Goal: Transaction & Acquisition: Book appointment/travel/reservation

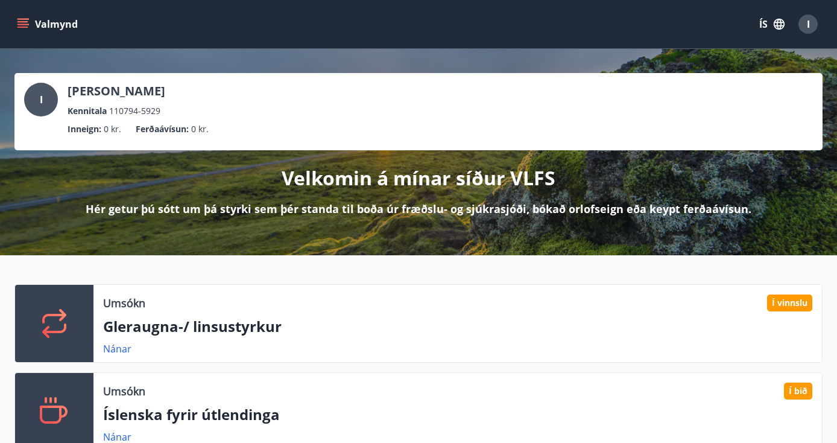
click at [771, 19] on button "ÍS" at bounding box center [772, 24] width 39 height 22
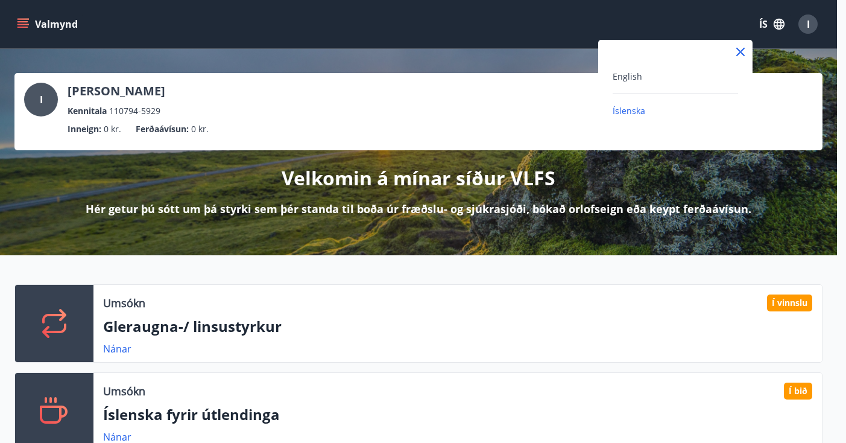
click at [643, 79] on div "English" at bounding box center [675, 76] width 125 height 14
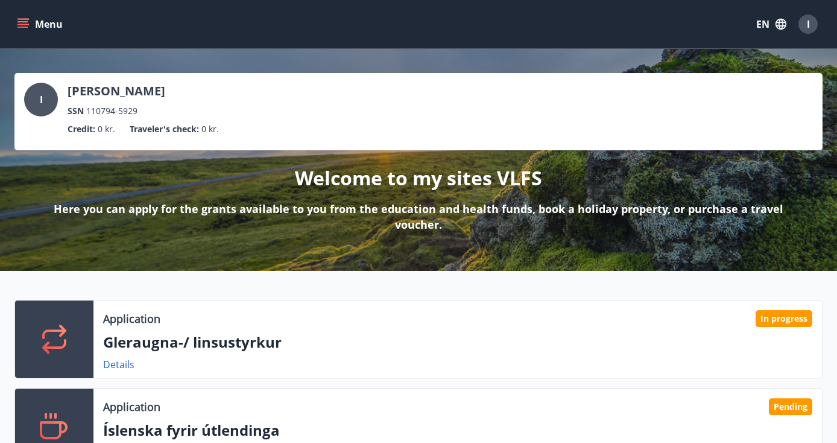
click at [28, 17] on button "Menu" at bounding box center [40, 24] width 53 height 22
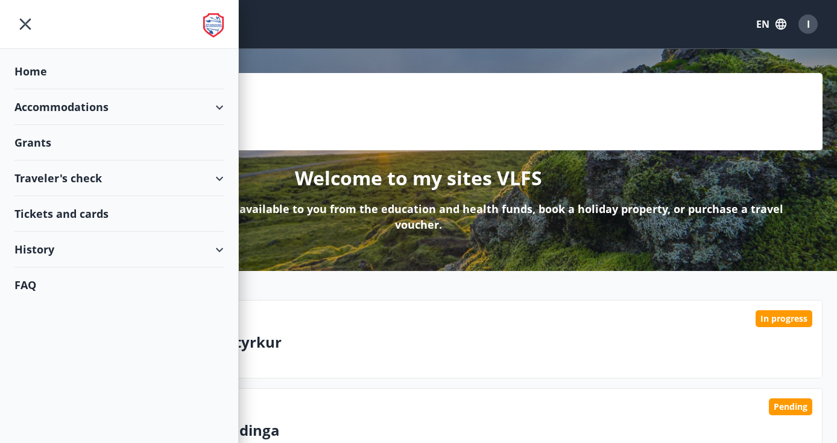
click at [407, 62] on div "I [PERSON_NAME] SSN 110794-5929 Credit : 0 kr. Traveler's check : 0 kr. Welcome…" at bounding box center [418, 160] width 837 height 222
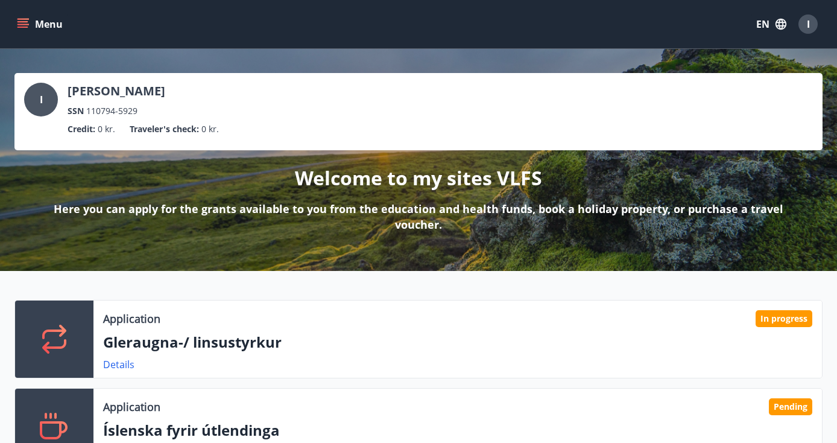
click at [22, 34] on button "Menu" at bounding box center [40, 24] width 53 height 22
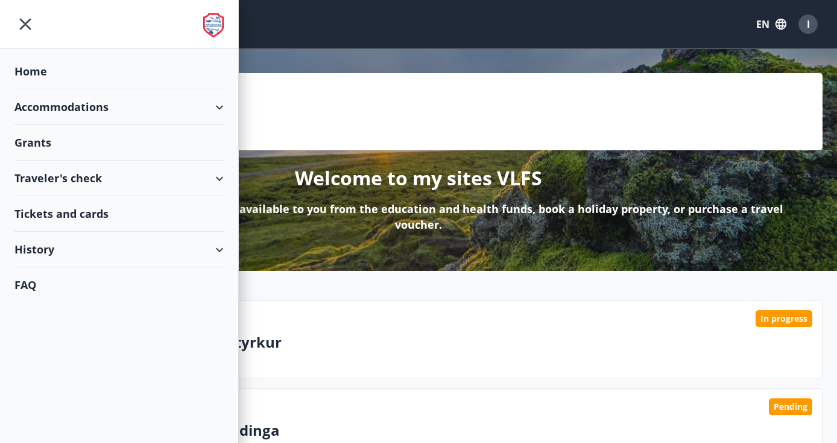
click at [62, 103] on div "Accommodations" at bounding box center [118, 107] width 209 height 36
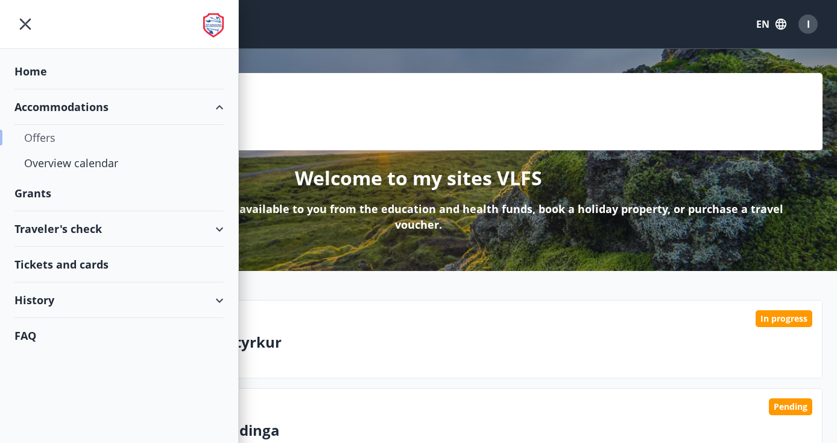
click at [45, 139] on div "Offers" at bounding box center [119, 137] width 190 height 25
